Goal: Task Accomplishment & Management: Manage account settings

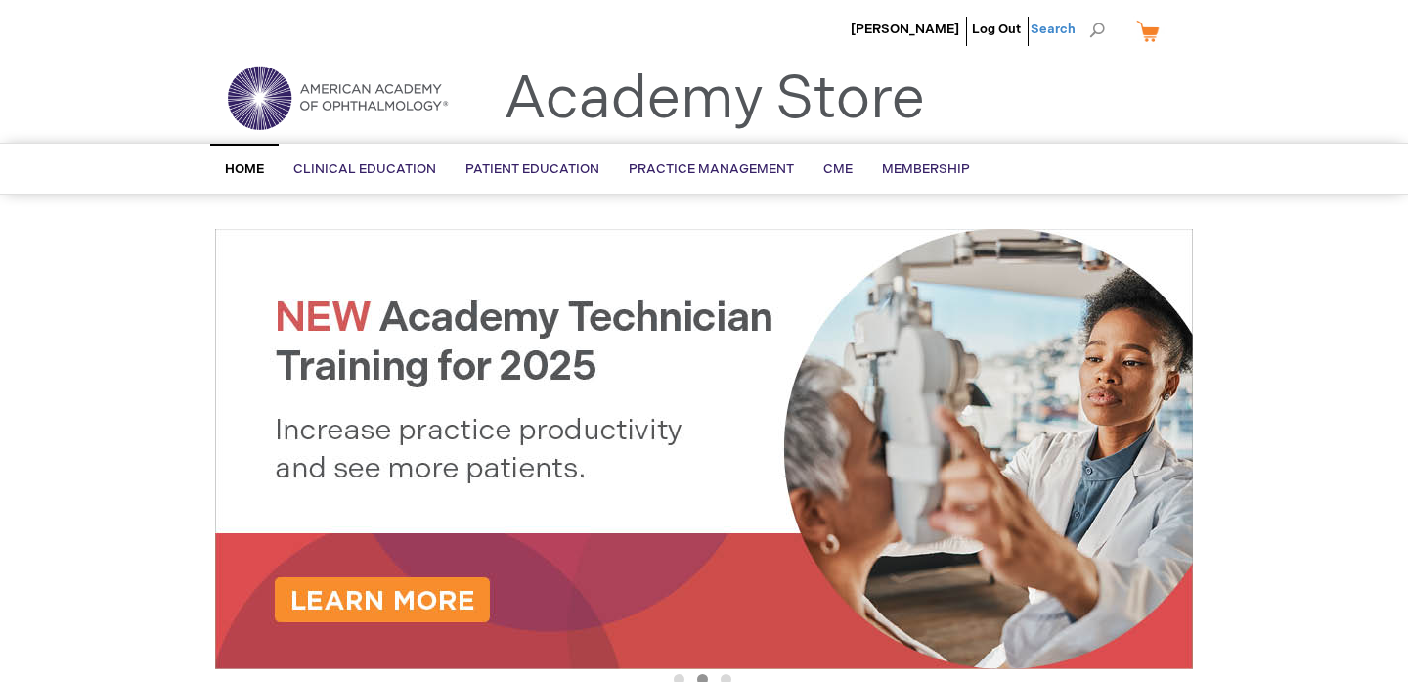
click at [1097, 30] on span "Search" at bounding box center [1068, 29] width 74 height 39
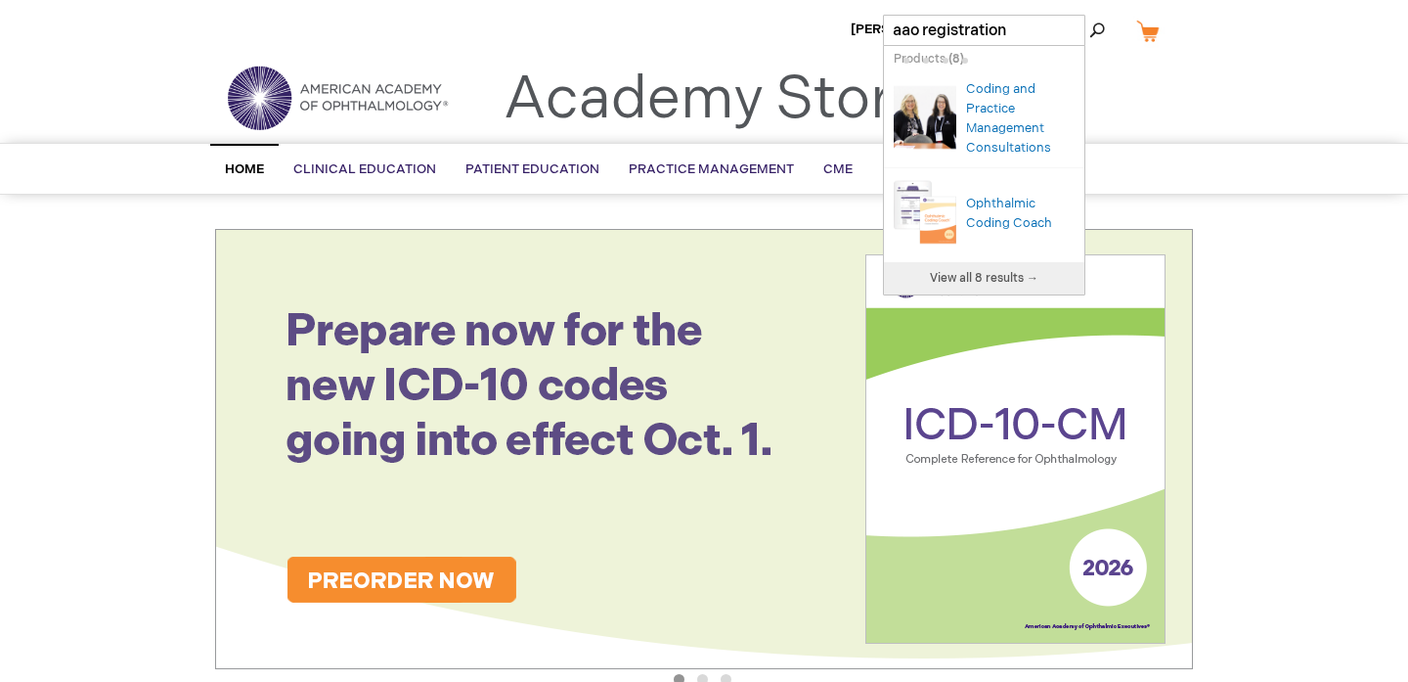
type input "aao registration"
click at [1089, 15] on button "Search" at bounding box center [1097, 30] width 16 height 31
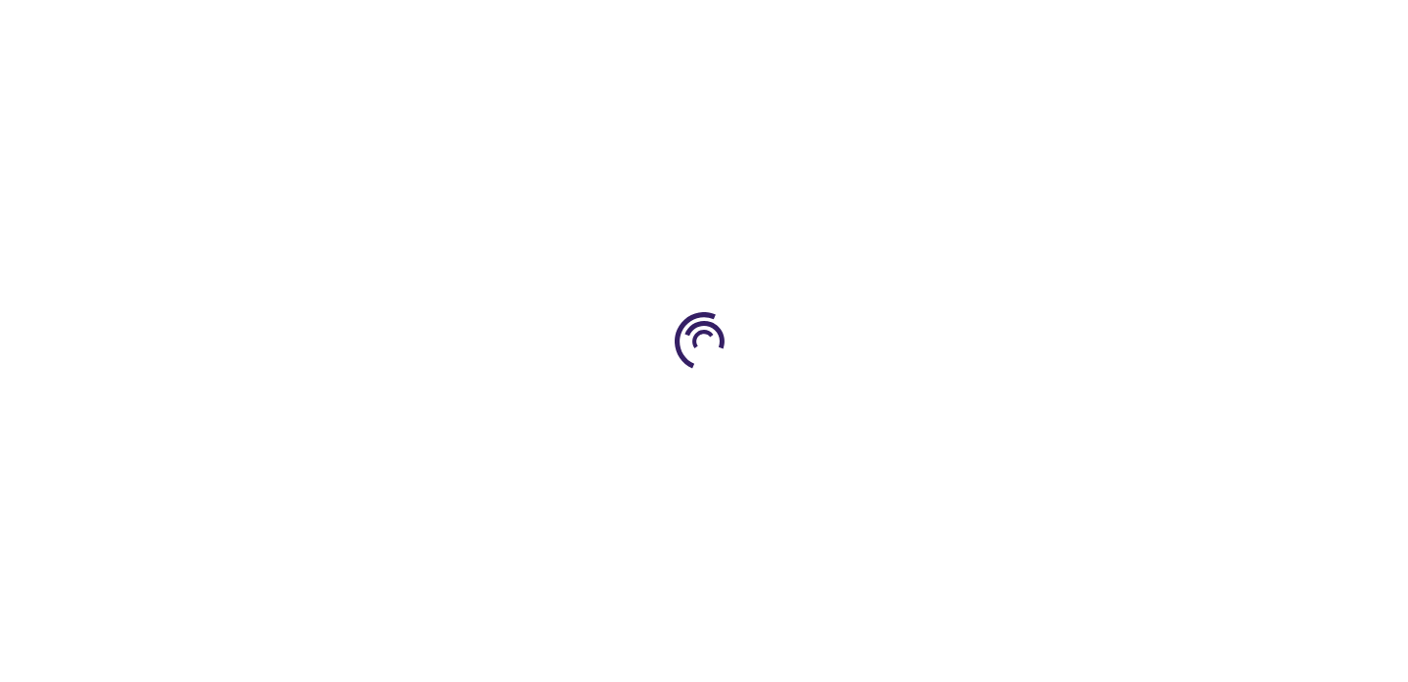
type input "0"
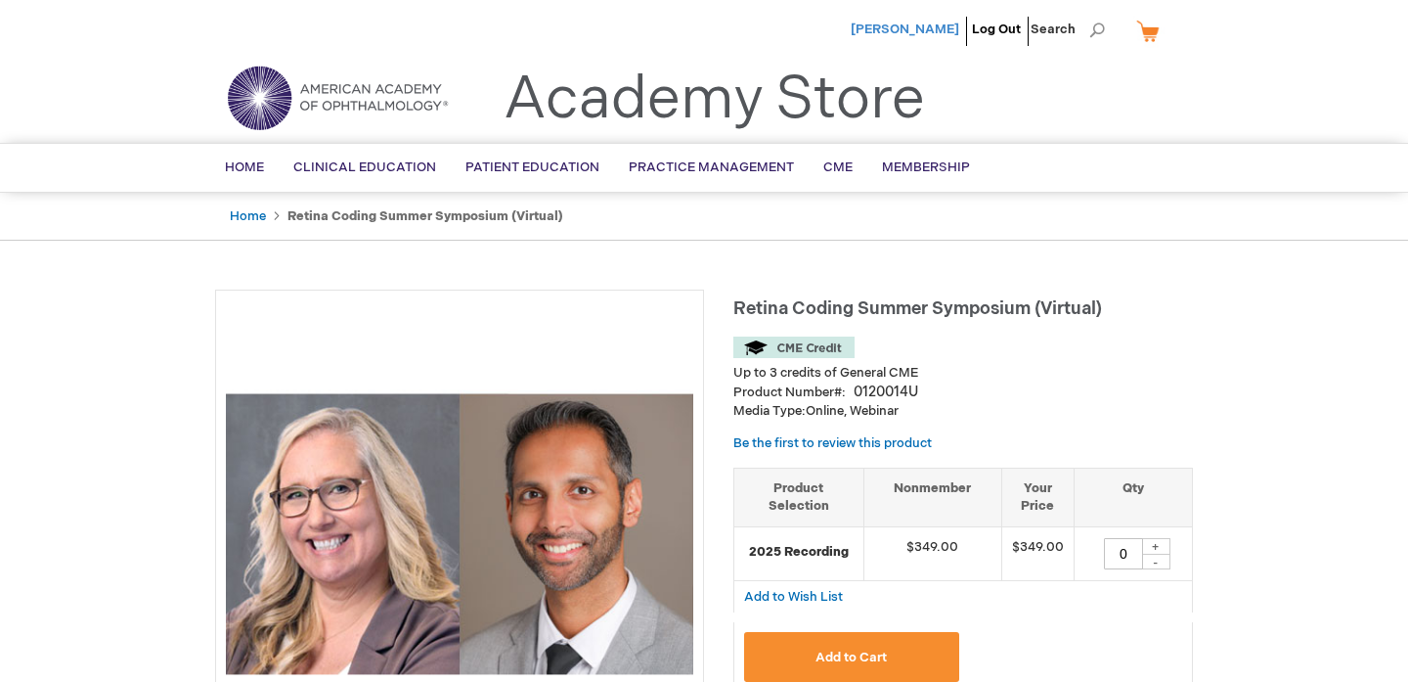
click at [937, 24] on span "[PERSON_NAME]" at bounding box center [905, 30] width 109 height 16
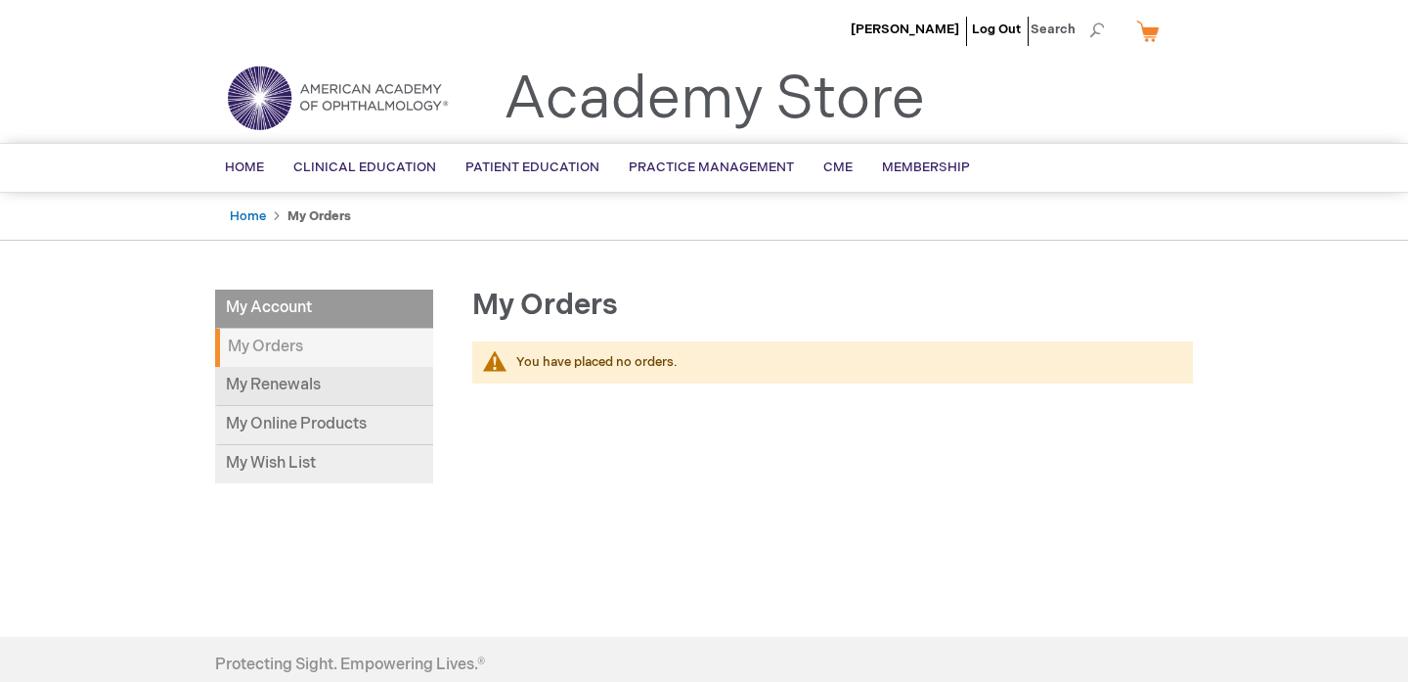
click at [304, 380] on link "My Renewals" at bounding box center [324, 386] width 218 height 39
click at [244, 216] on link "Home" at bounding box center [248, 216] width 36 height 16
